Goal: Check status: Check status

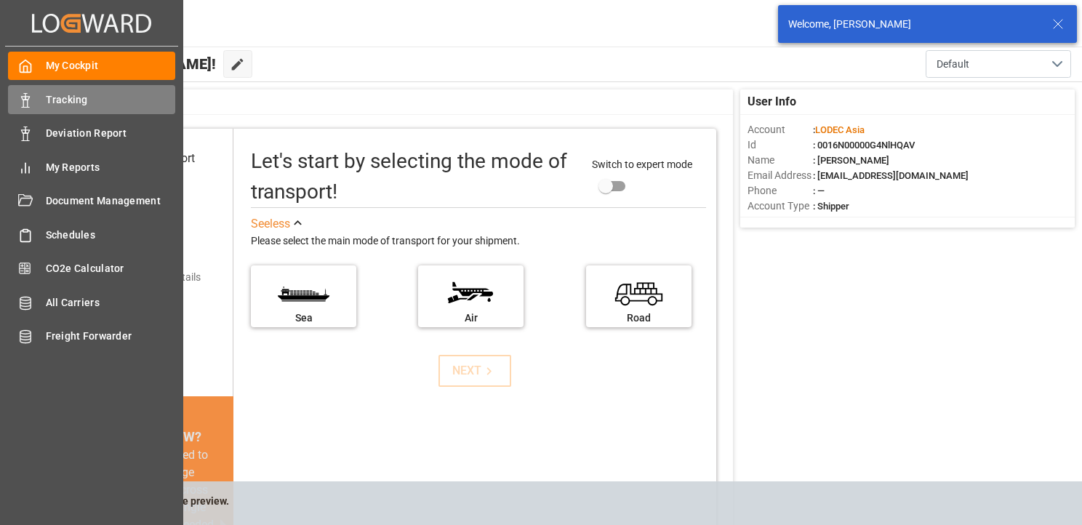
click at [33, 96] on div "Tracking Tracking" at bounding box center [91, 99] width 167 height 28
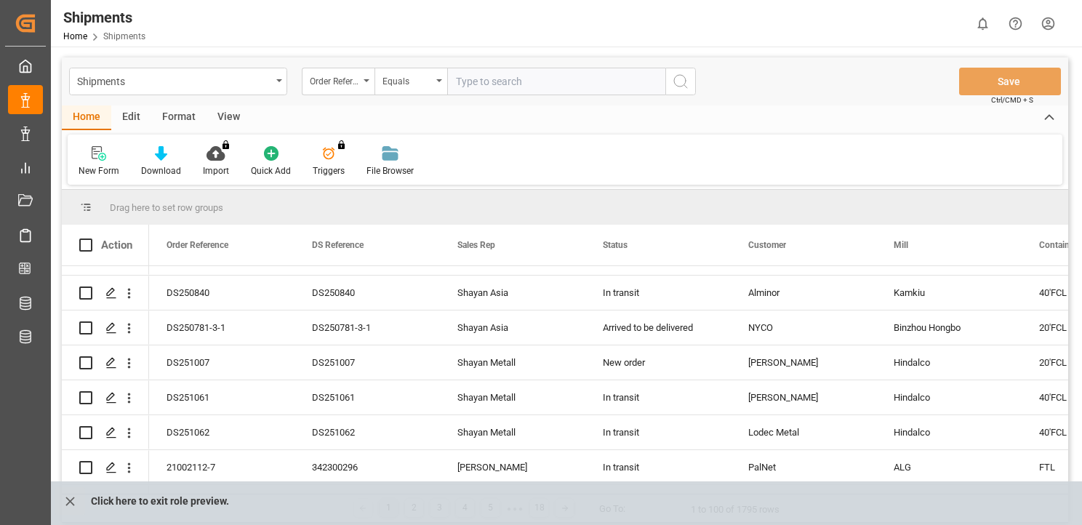
scroll to position [655, 0]
click at [130, 364] on icon "open menu" at bounding box center [128, 362] width 15 height 15
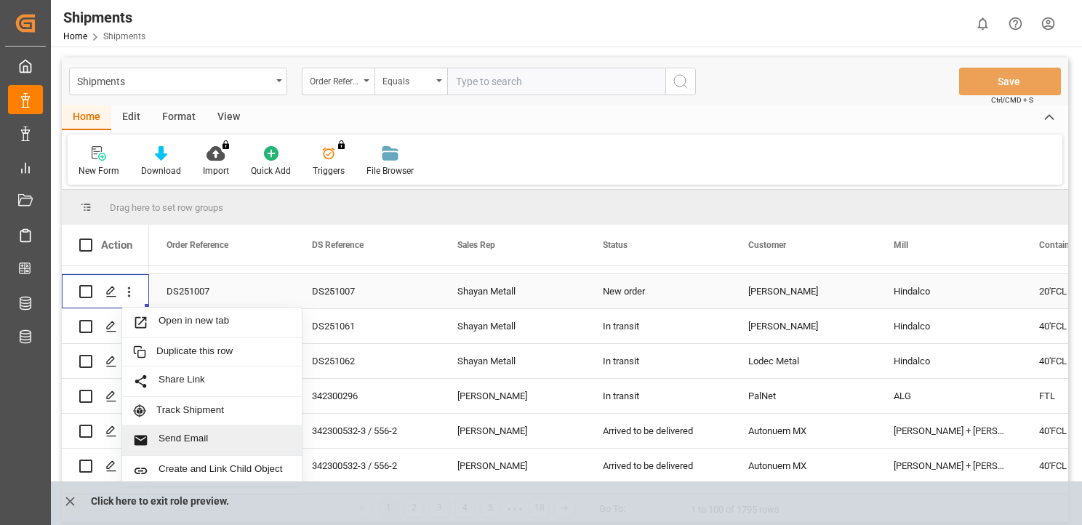
scroll to position [727, 0]
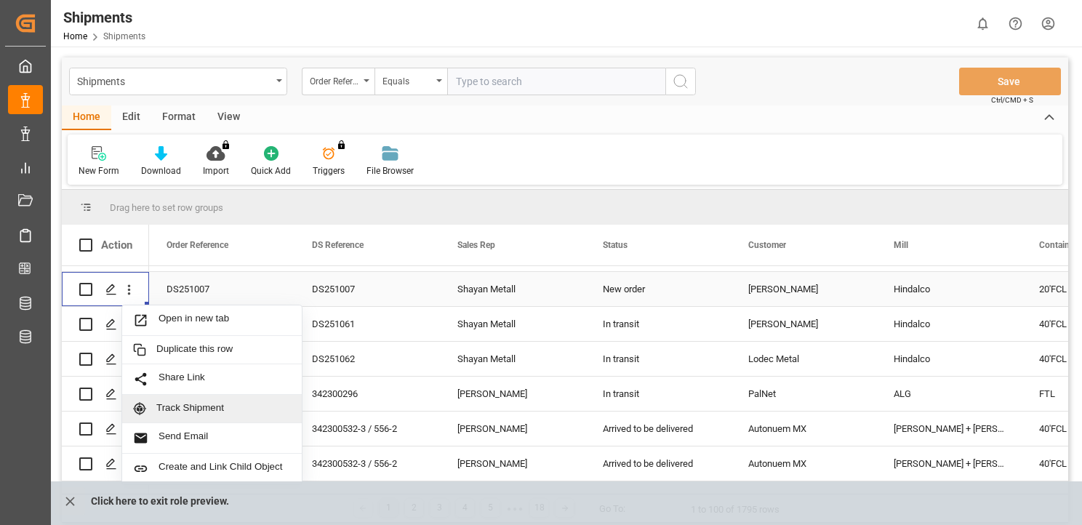
click at [242, 409] on span "Track Shipment" at bounding box center [223, 408] width 135 height 13
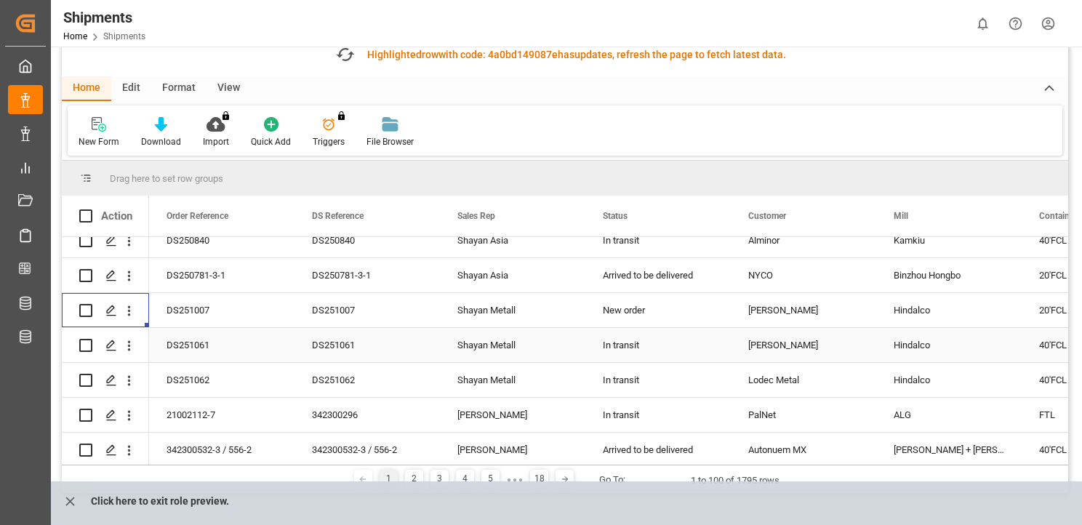
scroll to position [655, 0]
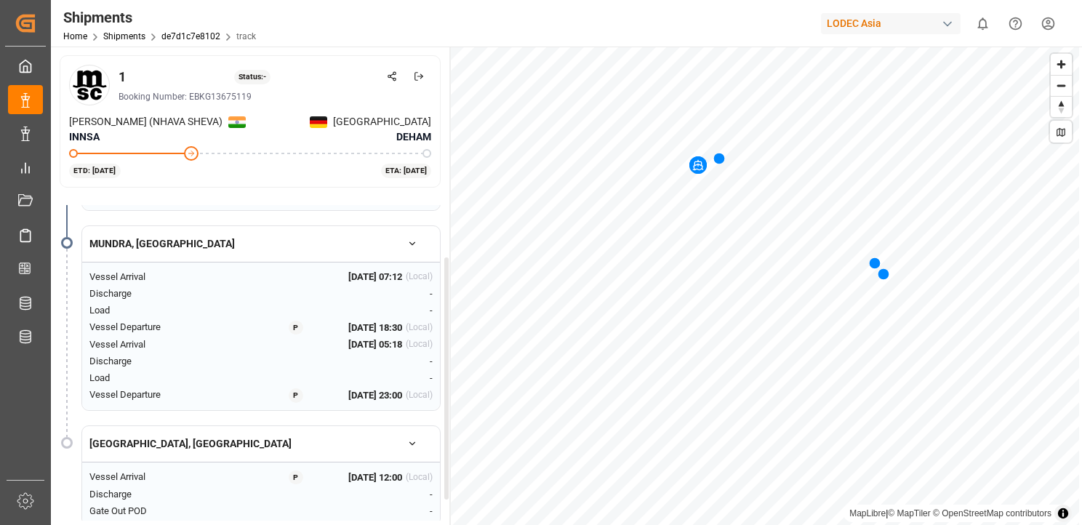
scroll to position [115, 0]
